Goal: Task Accomplishment & Management: Use online tool/utility

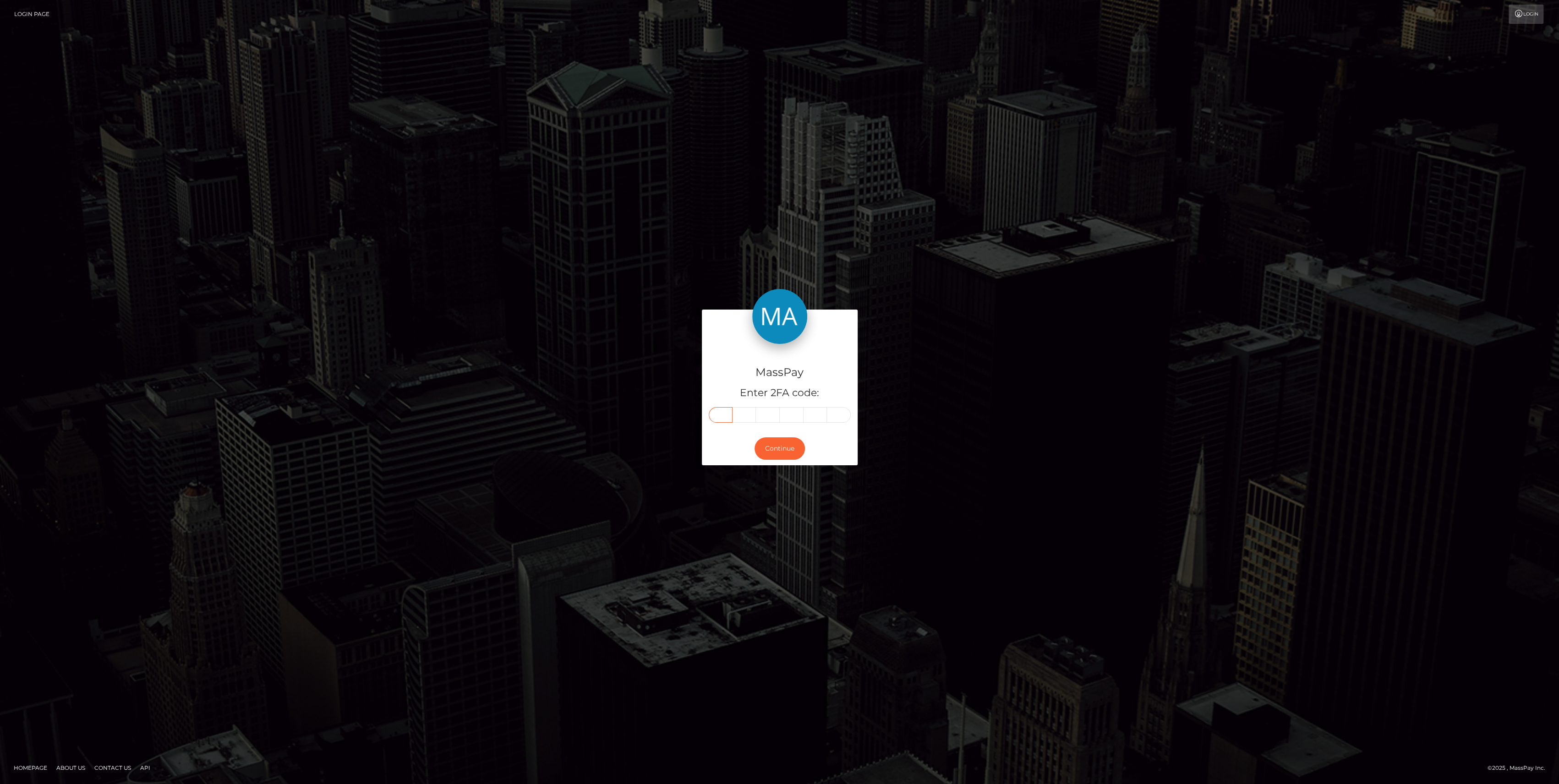
drag, startPoint x: 711, startPoint y: 420, endPoint x: 717, endPoint y: 411, distance: 10.8
click at [717, 411] on input "text" at bounding box center [720, 415] width 24 height 16
paste input "3"
type input "3"
type input "2"
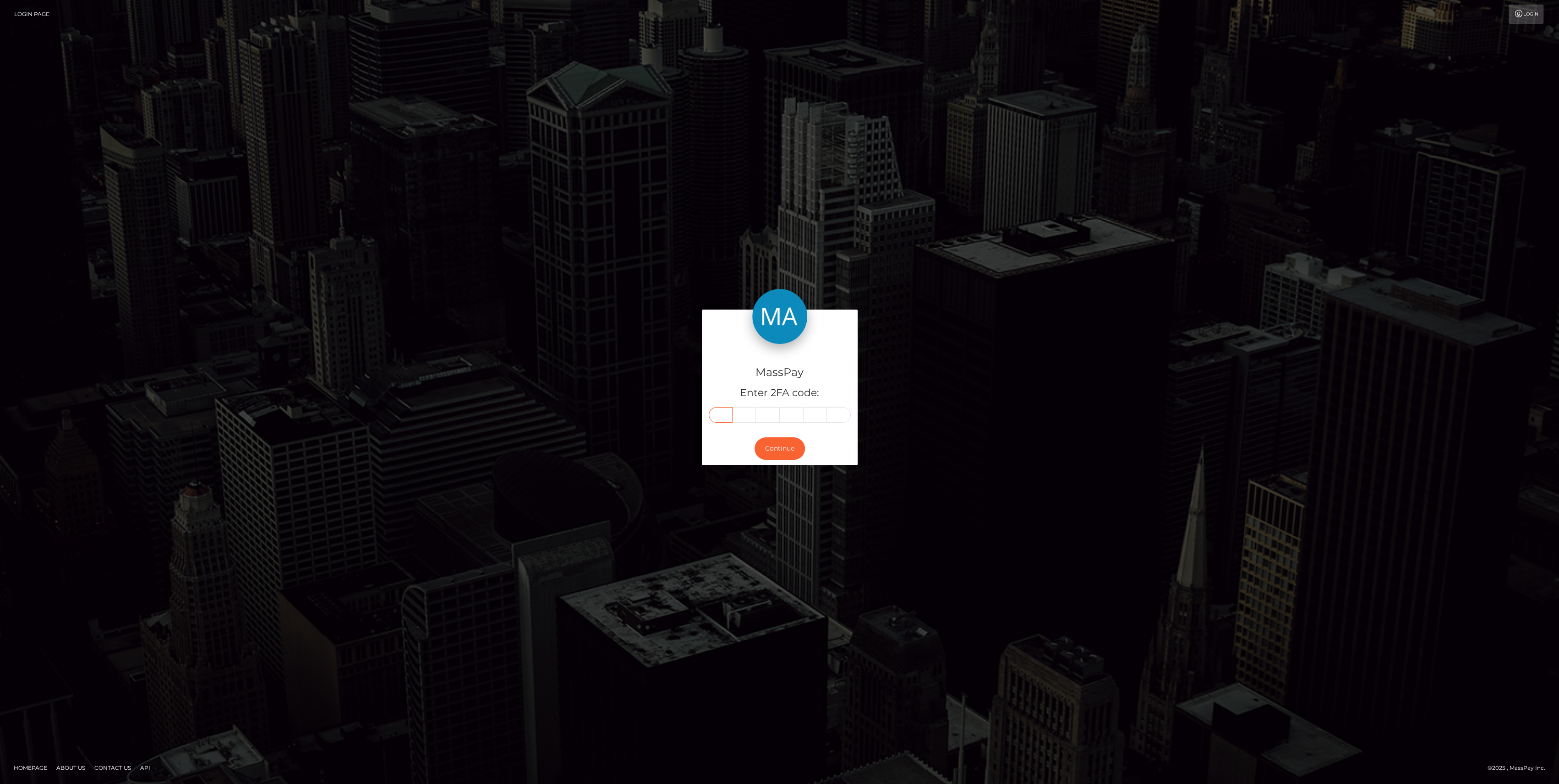
type input "6"
type input "4"
type input "0"
type input "1"
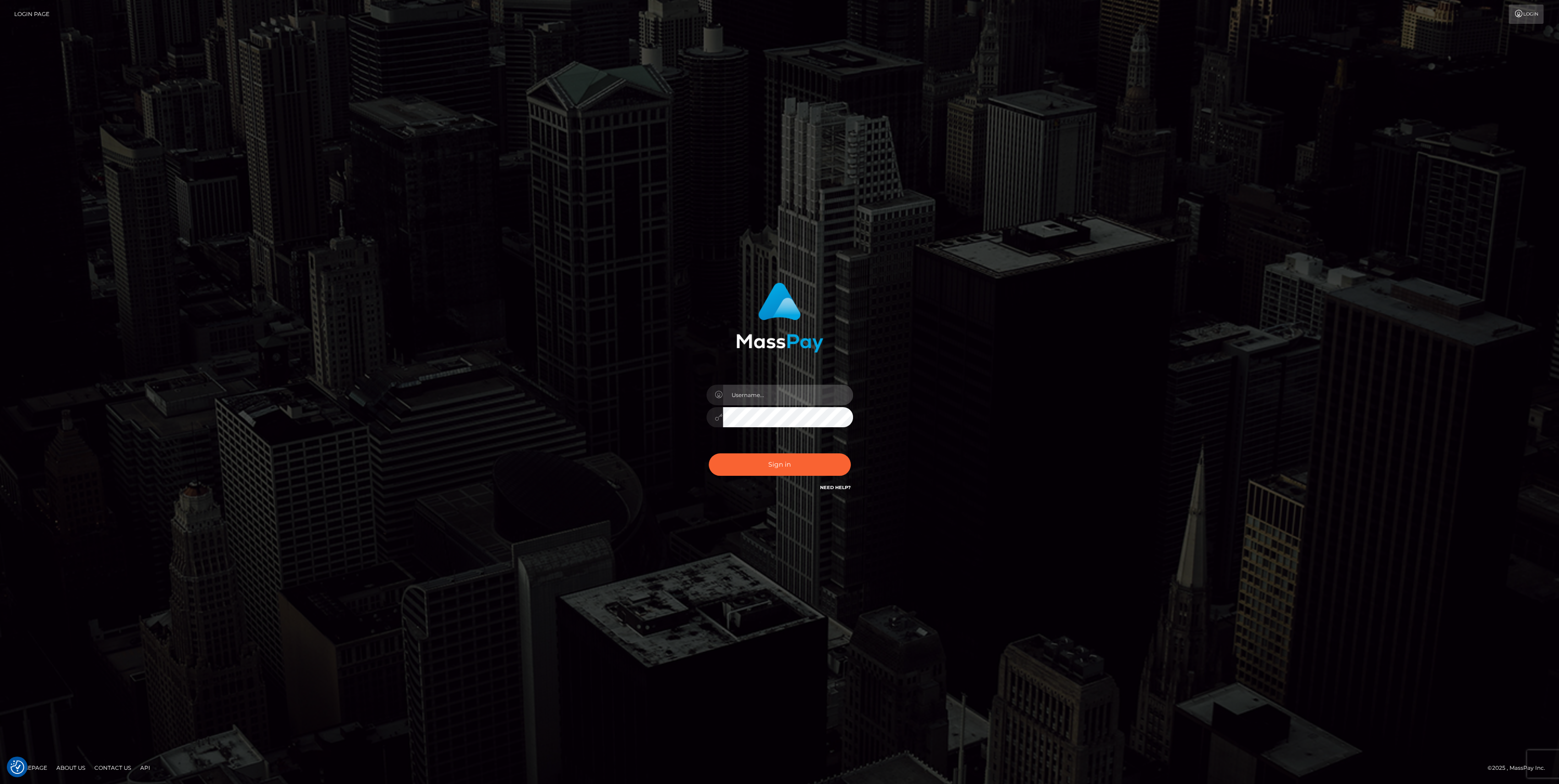
type input "bengreen"
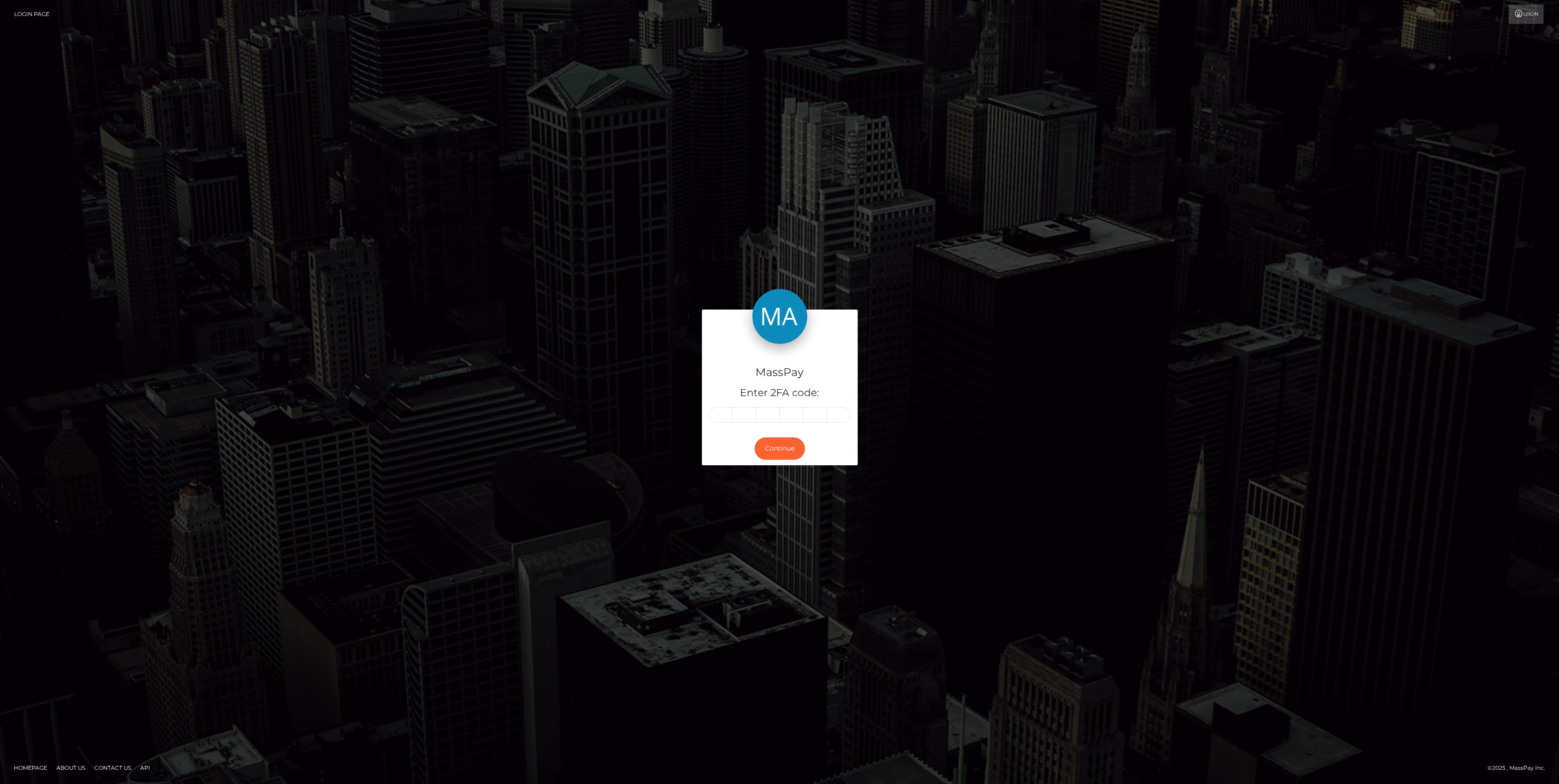
type input "3"
type input "2"
type input "6"
type input "4"
type input "0"
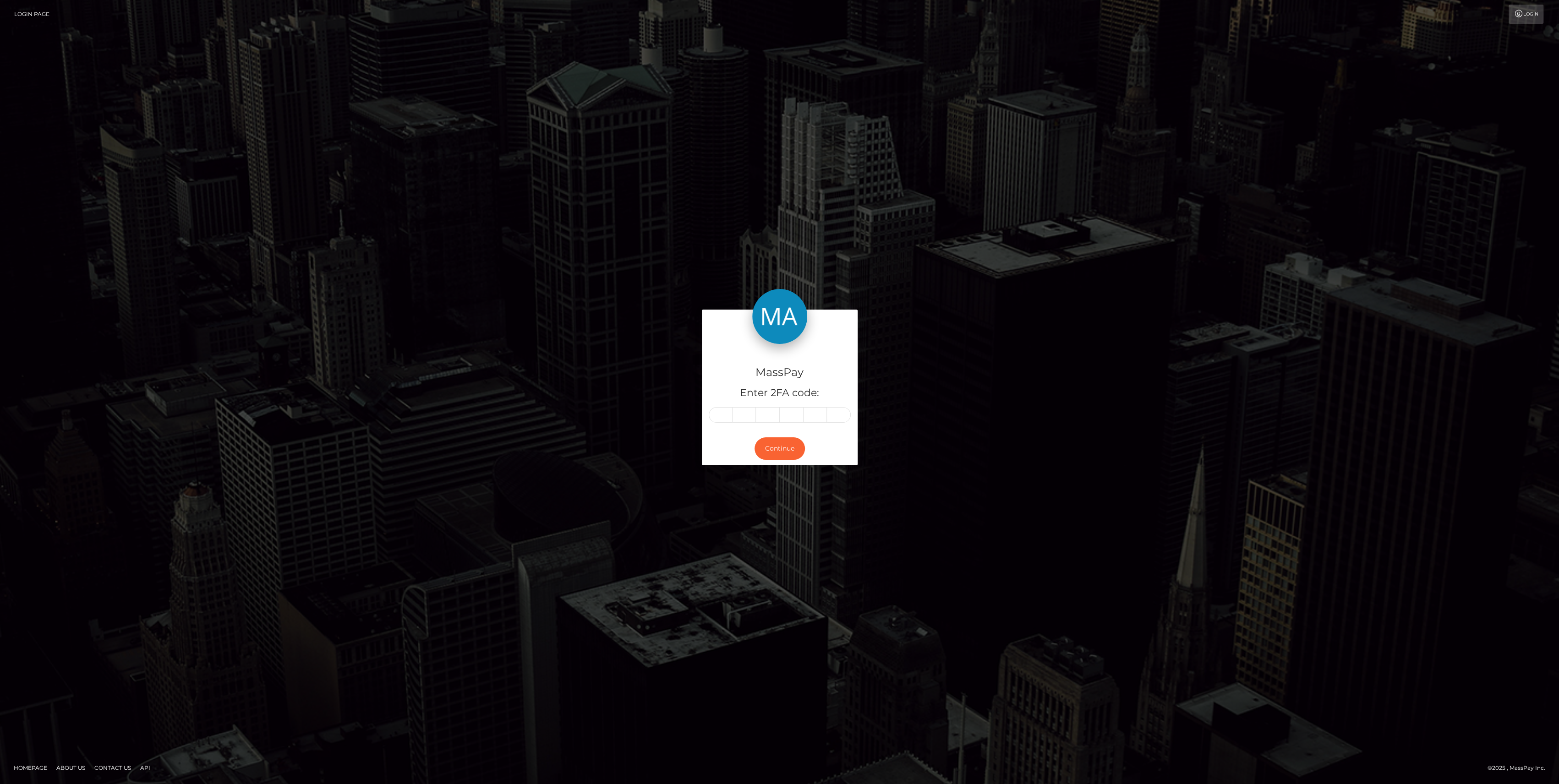
type input "1"
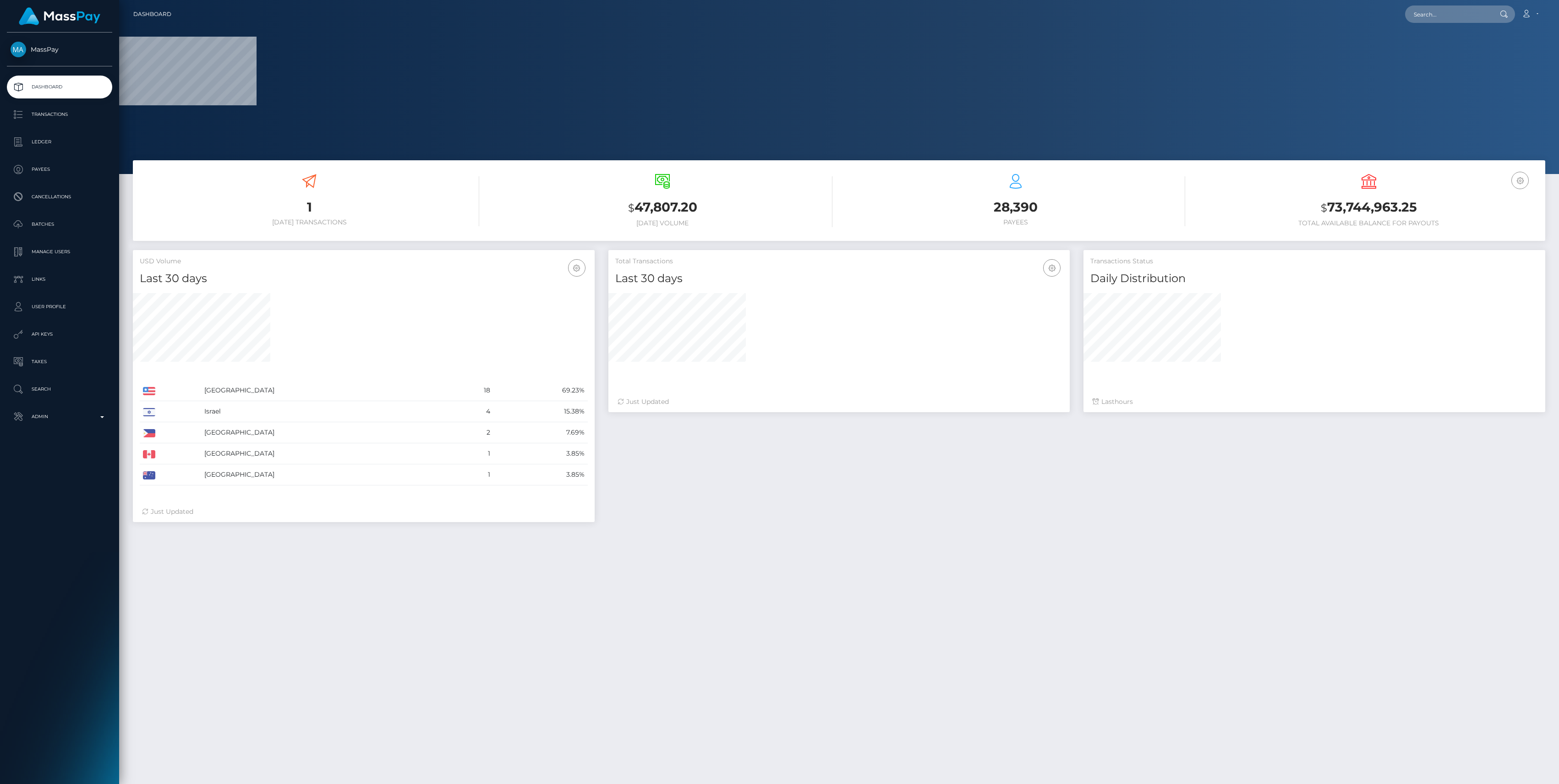
click at [772, 448] on div "Total Transactions Last 30 days Last 30 days Last 60 days Last 90 days" at bounding box center [1077, 390] width 951 height 281
click at [55, 413] on p "Admin" at bounding box center [59, 416] width 98 height 14
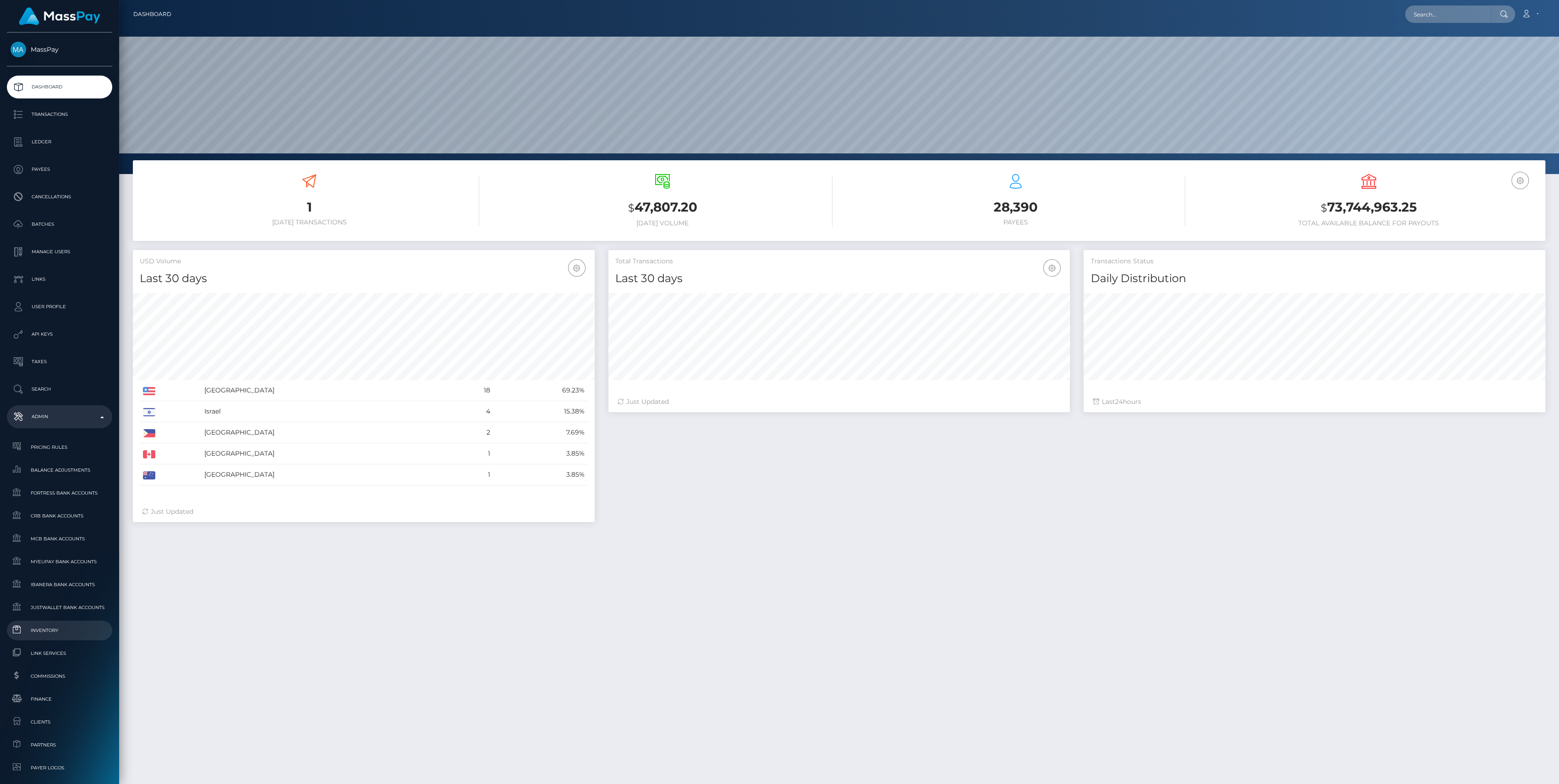
scroll to position [122, 0]
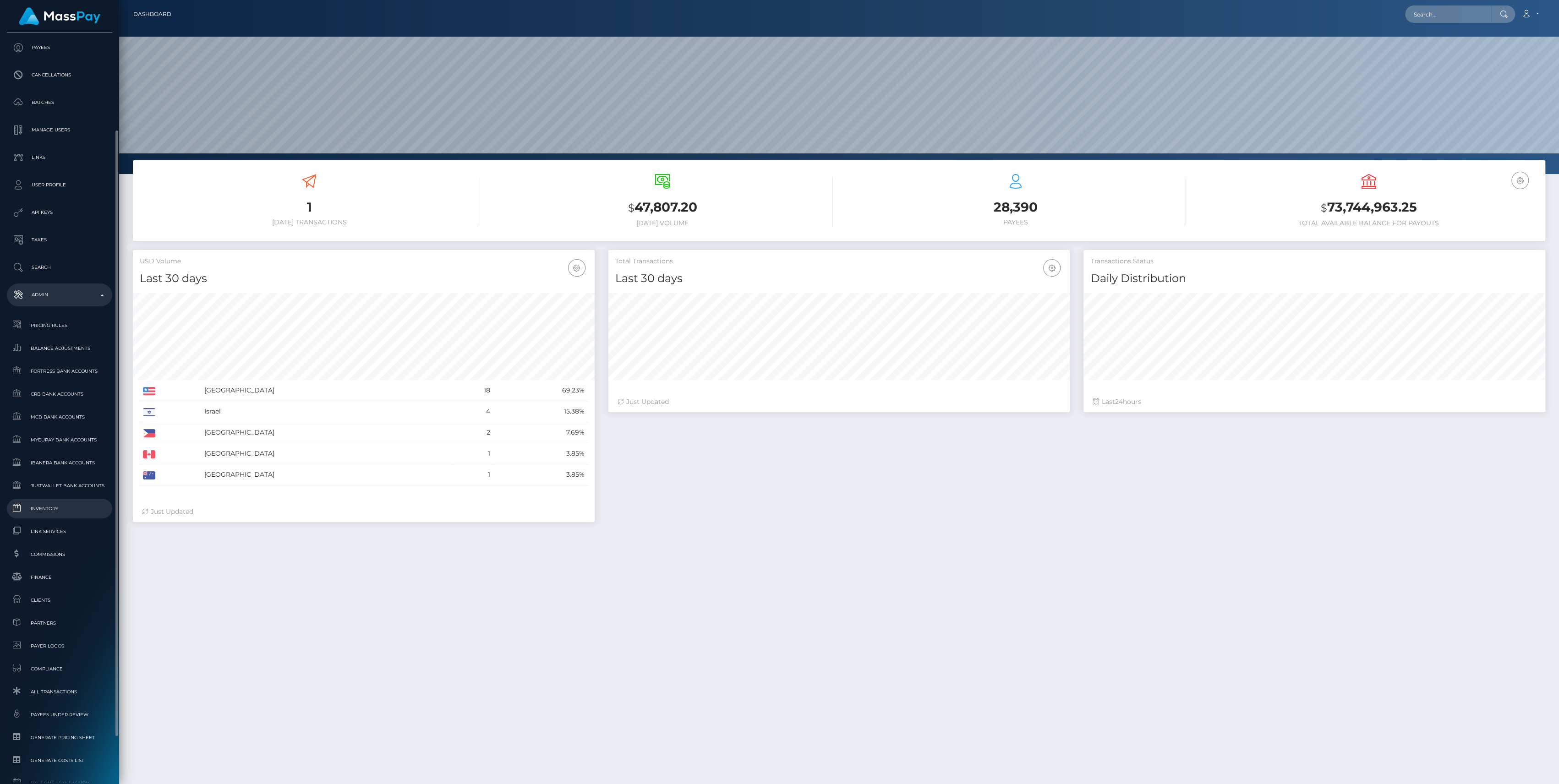
click at [57, 505] on span "Inventory" at bounding box center [59, 508] width 98 height 10
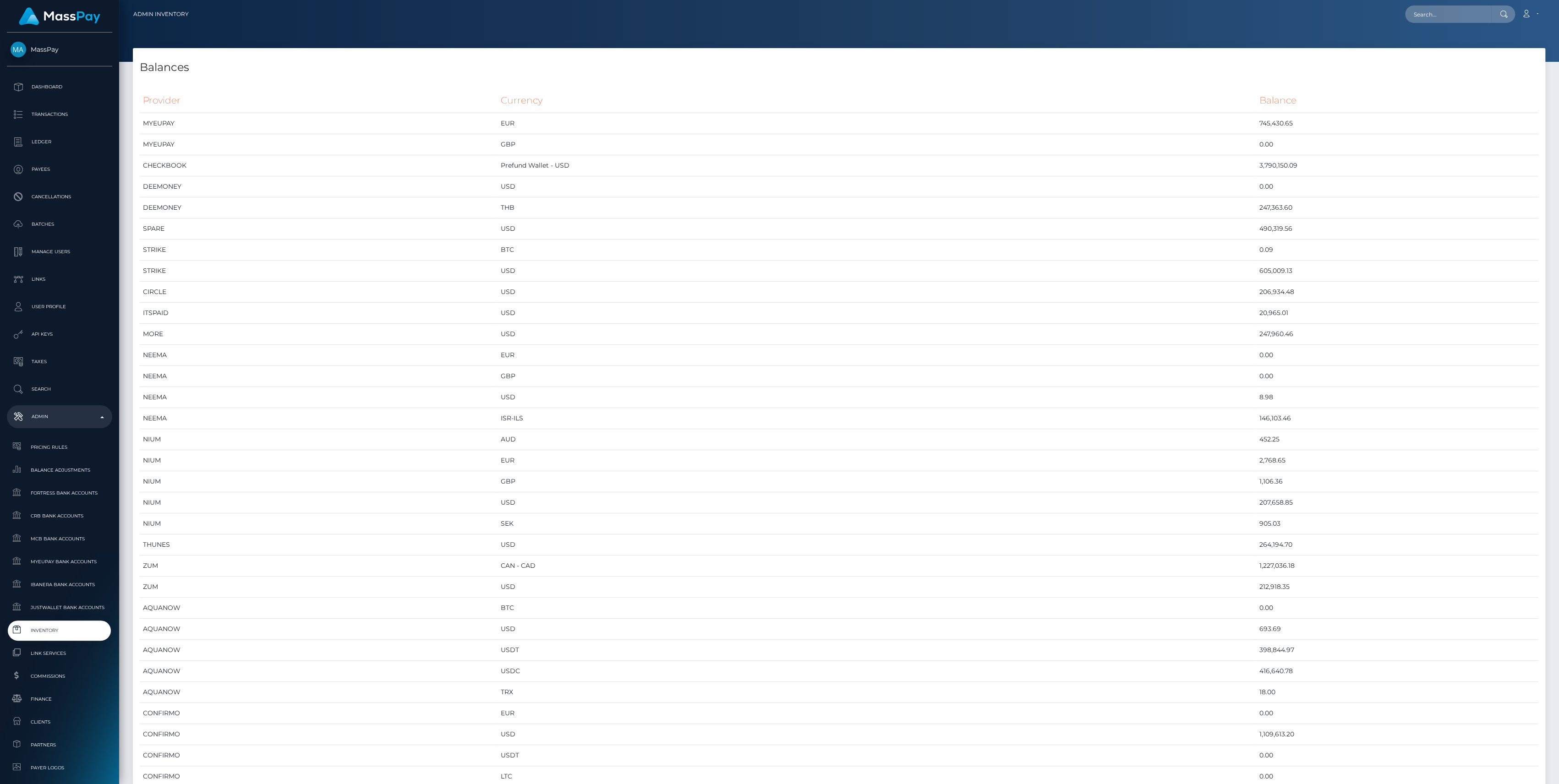
scroll to position [4481, 1412]
